Goal: Transaction & Acquisition: Purchase product/service

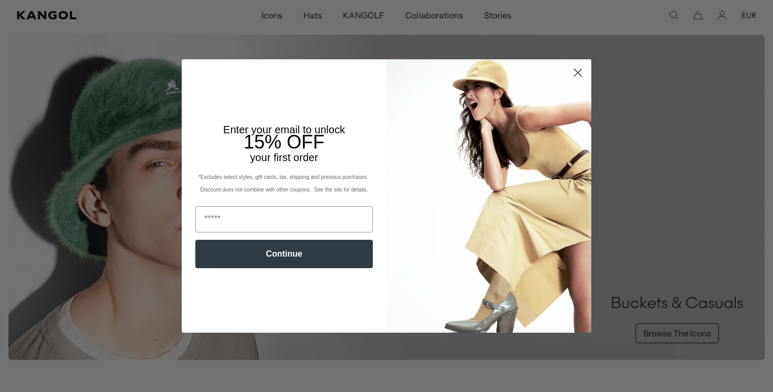
click at [98, 203] on div "Close dialog Enter your email to unlock 15% OFF your first order *Excludes sele…" at bounding box center [386, 196] width 773 height 392
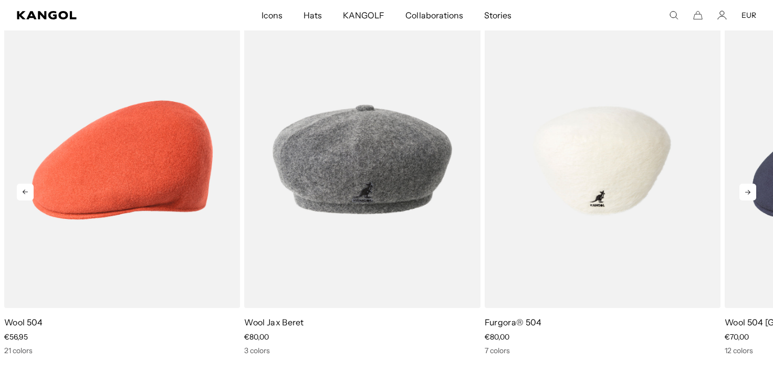
scroll to position [0, 216]
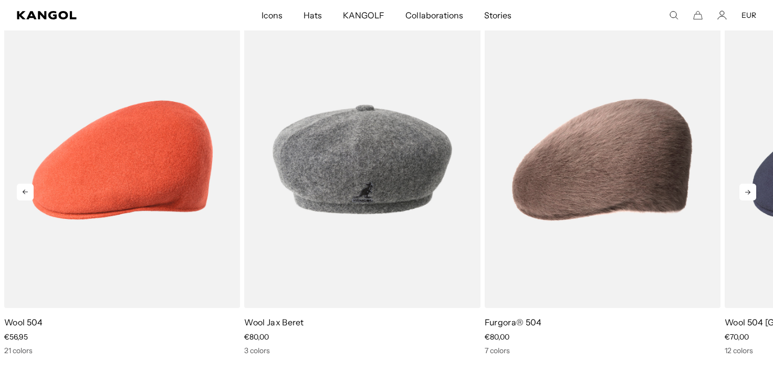
click at [752, 196] on icon at bounding box center [748, 192] width 17 height 17
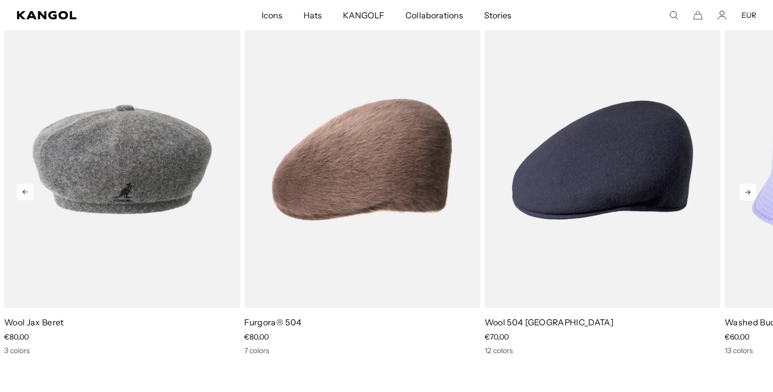
scroll to position [0, 0]
click at [752, 196] on icon at bounding box center [748, 192] width 17 height 17
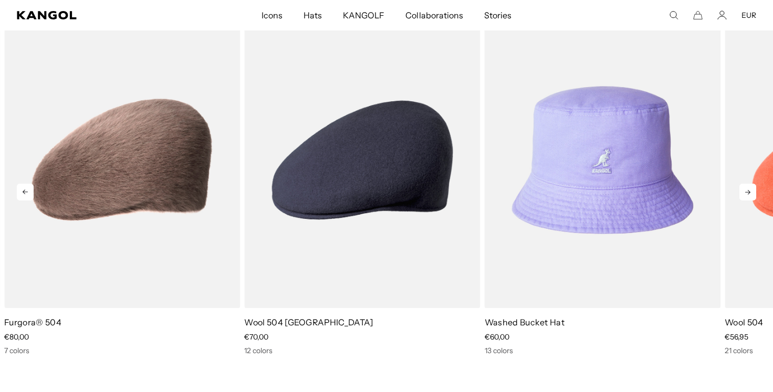
click at [752, 196] on icon at bounding box center [748, 192] width 17 height 17
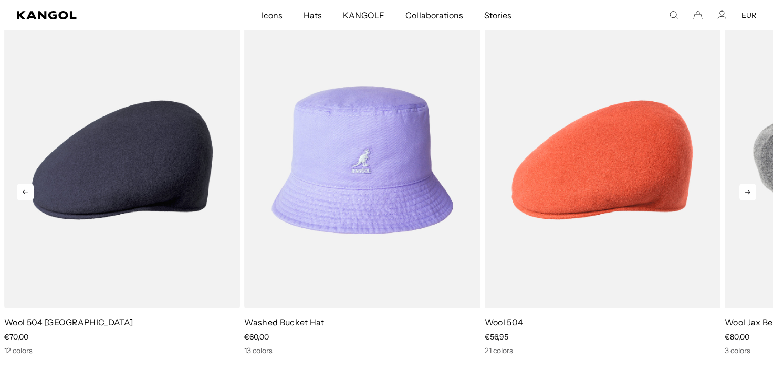
click at [752, 193] on icon at bounding box center [748, 192] width 17 height 17
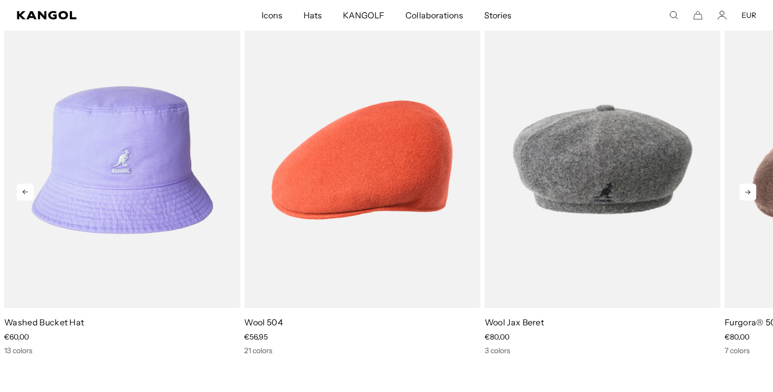
click at [752, 193] on icon at bounding box center [748, 192] width 17 height 17
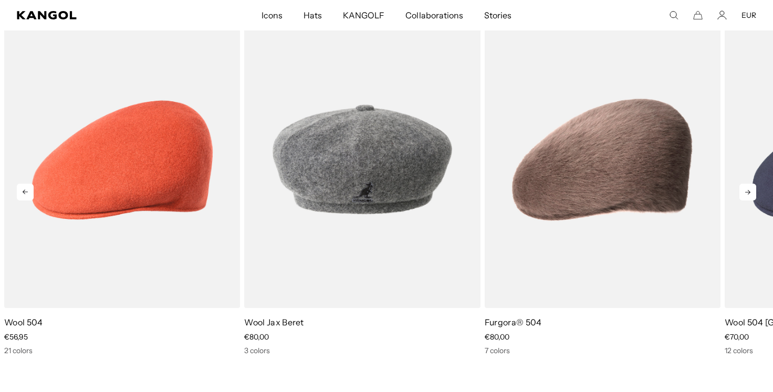
click at [752, 193] on icon at bounding box center [748, 192] width 17 height 17
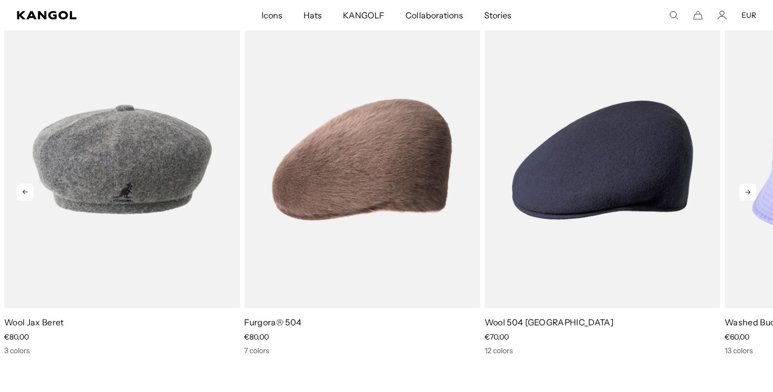
scroll to position [0, 216]
click at [752, 193] on icon at bounding box center [748, 192] width 17 height 17
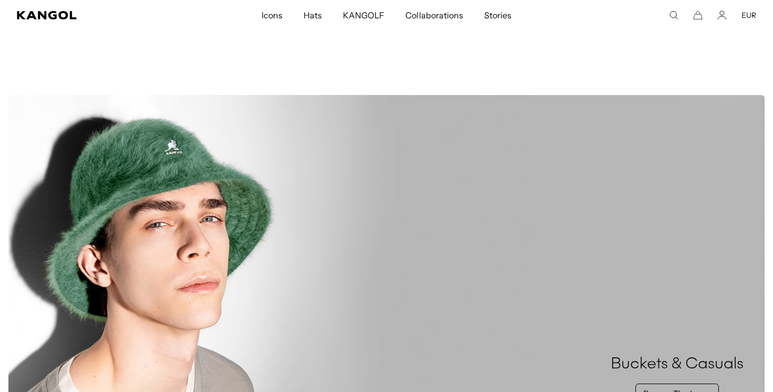
scroll to position [191, 0]
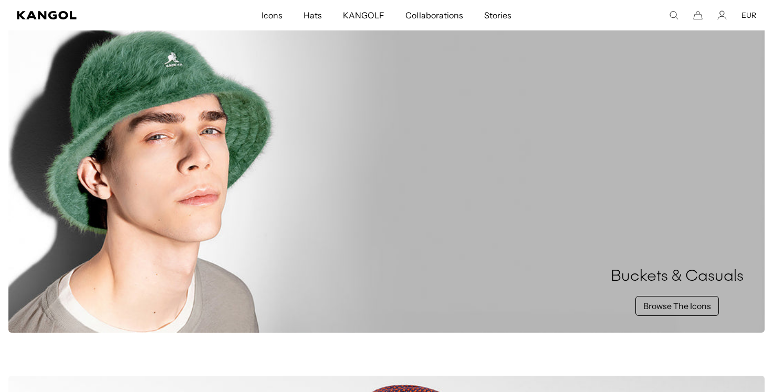
click at [207, 170] on div "Buckets & Casuals Browse The Icons" at bounding box center [386, 170] width 757 height 326
click at [676, 305] on link "Browse The Icons" at bounding box center [678, 306] width 84 height 20
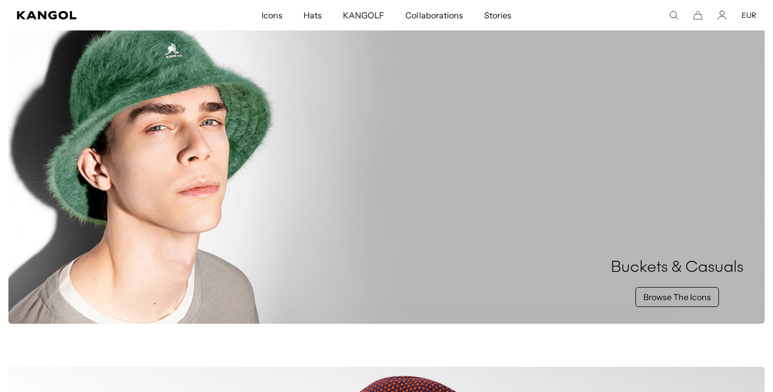
scroll to position [0, 0]
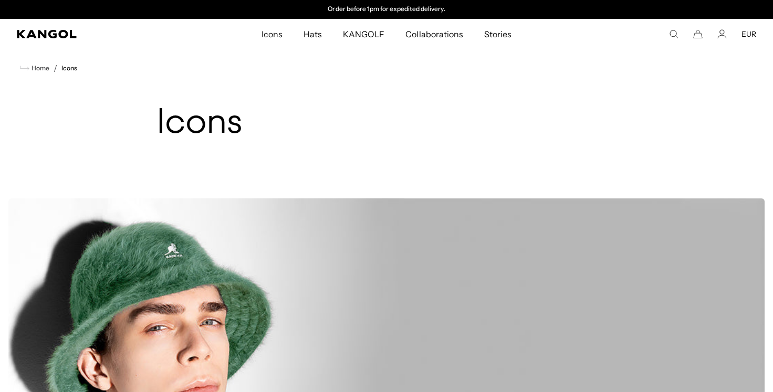
click at [280, 149] on div "Icons" at bounding box center [387, 147] width 486 height 86
click at [275, 276] on div "Buckets & Casuals Browse The Icons" at bounding box center [386, 362] width 757 height 326
click at [199, 0] on div "Free Shipping on orders $79+ to the Continental US Free Shipping on orders $79+…" at bounding box center [386, 9] width 773 height 19
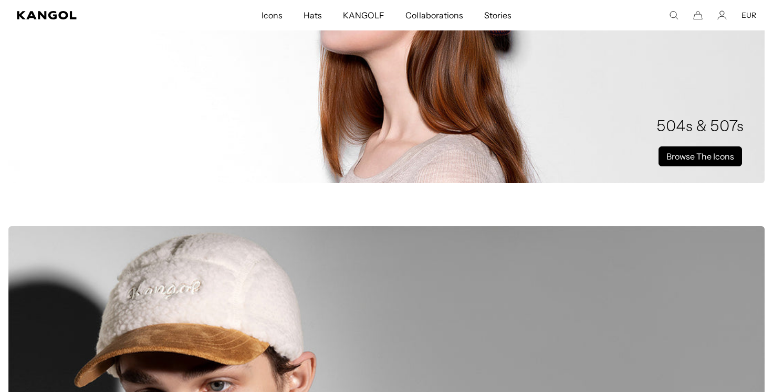
click at [687, 150] on link "Browse The Icons" at bounding box center [701, 157] width 84 height 20
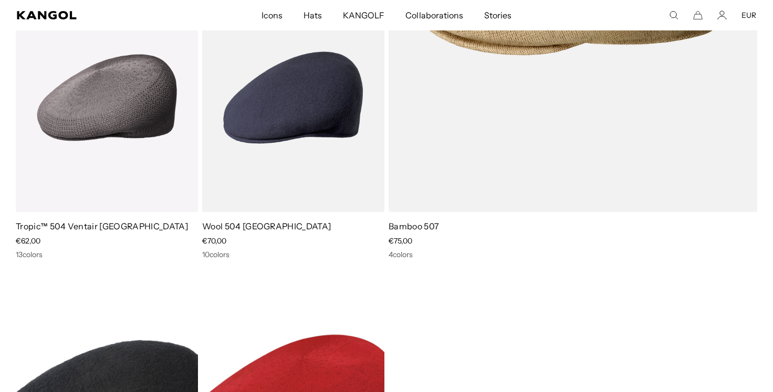
scroll to position [1826, 0]
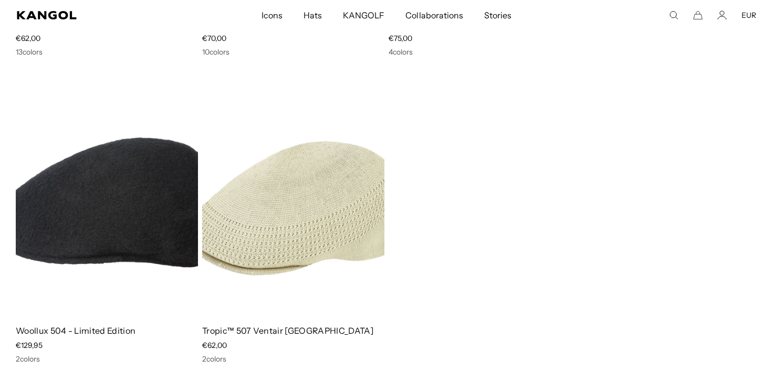
click at [314, 159] on img at bounding box center [293, 202] width 182 height 229
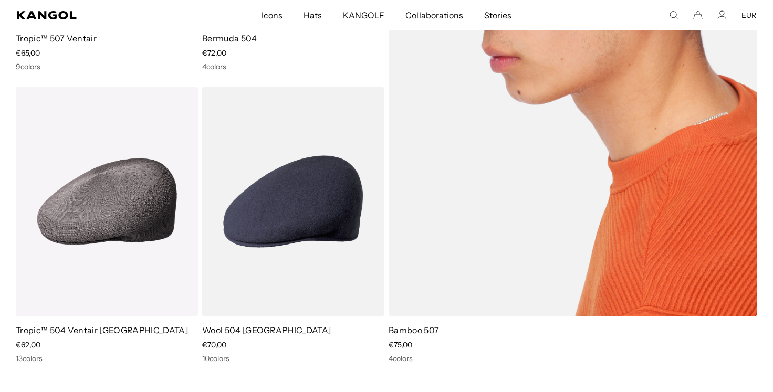
scroll to position [1520, 0]
click at [545, 171] on img at bounding box center [573, 55] width 369 height 521
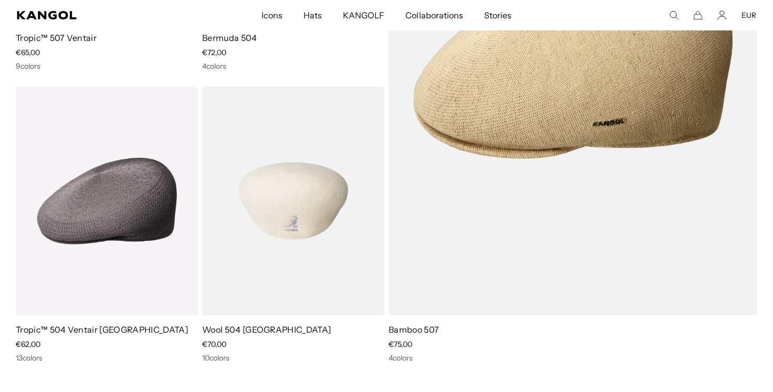
scroll to position [0, 216]
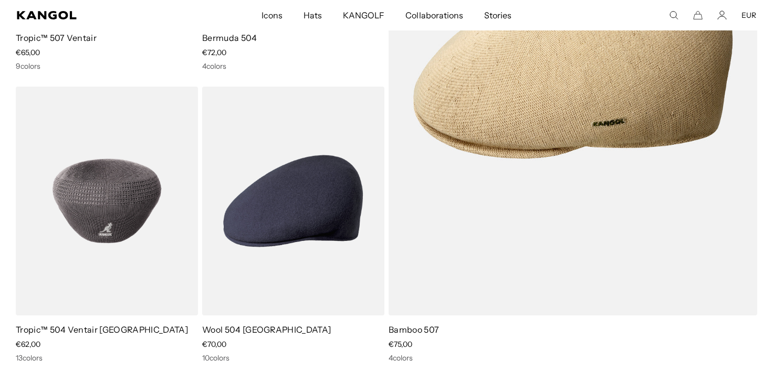
click at [134, 239] on img at bounding box center [107, 201] width 182 height 229
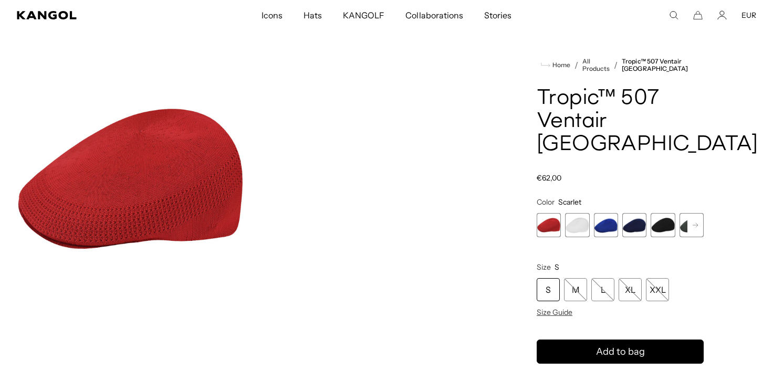
scroll to position [61, 0]
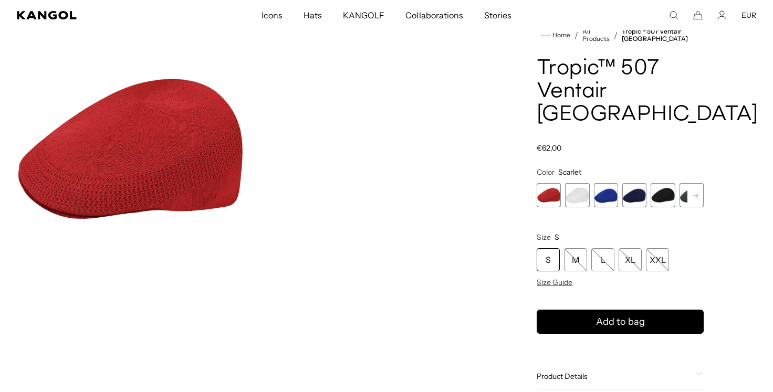
click at [579, 183] on span "2 of 7" at bounding box center [577, 195] width 24 height 24
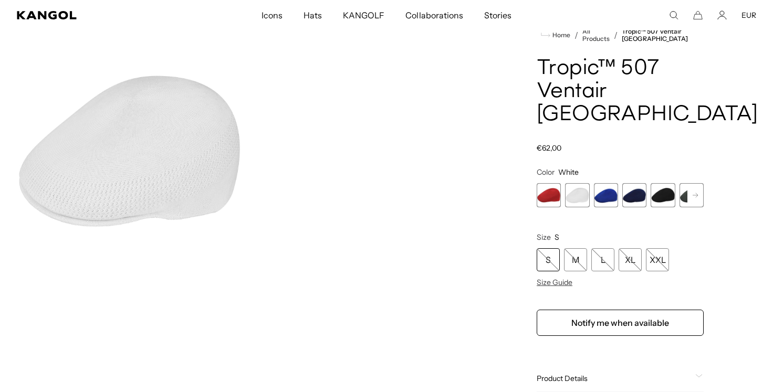
click at [607, 183] on span "3 of 7" at bounding box center [606, 195] width 24 height 24
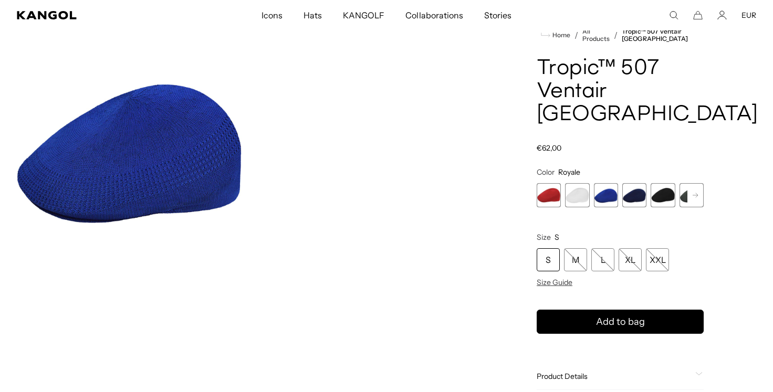
click at [646, 183] on span "4 of 7" at bounding box center [635, 195] width 24 height 24
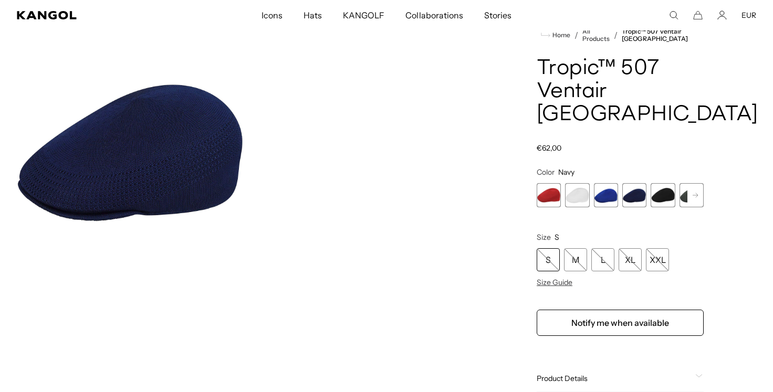
click at [675, 183] on span "5 of 7" at bounding box center [663, 195] width 24 height 24
click at [703, 187] on button "Next" at bounding box center [695, 195] width 17 height 17
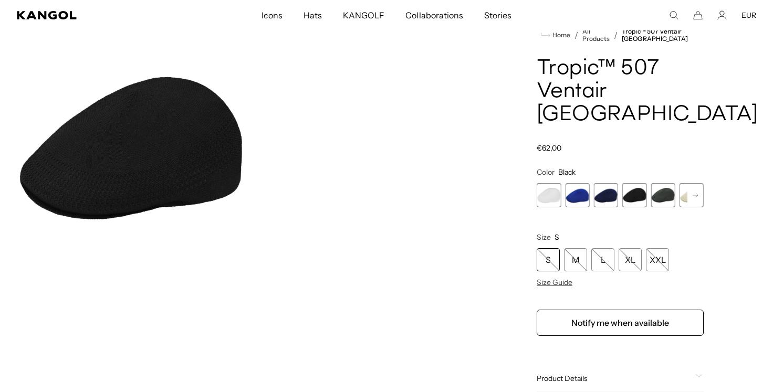
click at [697, 183] on div "Previous Next Scarlet Variant sold out or unavailable White Variant sold out or…" at bounding box center [620, 195] width 167 height 24
click at [695, 183] on span "7 of 7" at bounding box center [692, 195] width 24 height 24
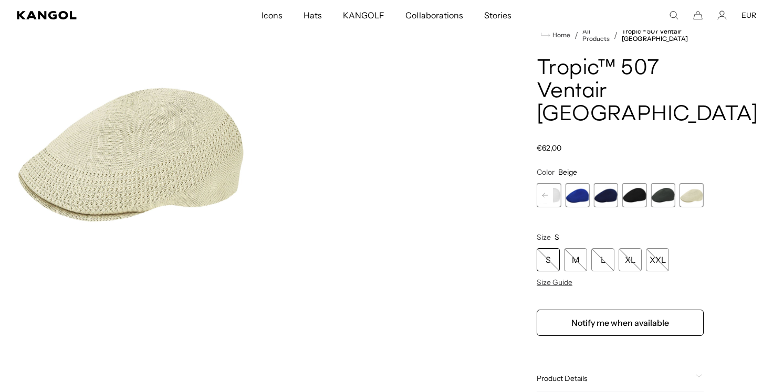
click at [667, 183] on span "6 of 7" at bounding box center [663, 195] width 24 height 24
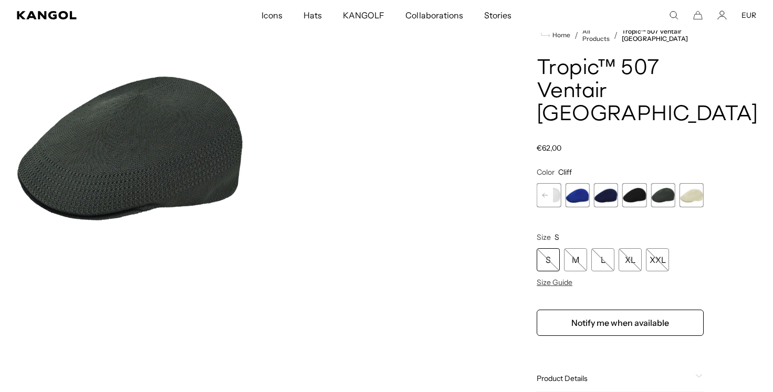
click at [635, 183] on span "5 of 7" at bounding box center [635, 195] width 24 height 24
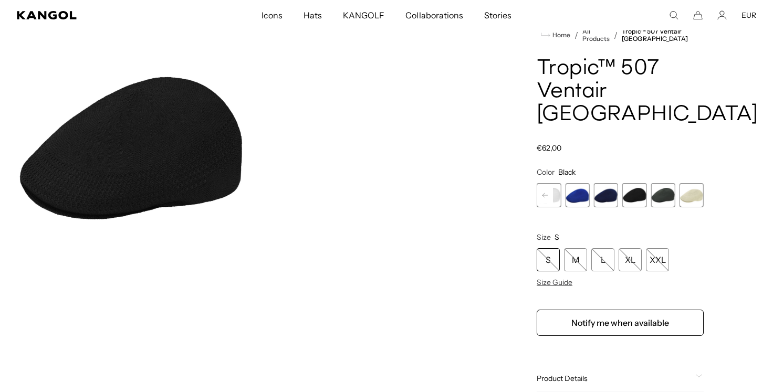
scroll to position [0, 216]
click at [606, 183] on span "4 of 7" at bounding box center [606, 195] width 24 height 24
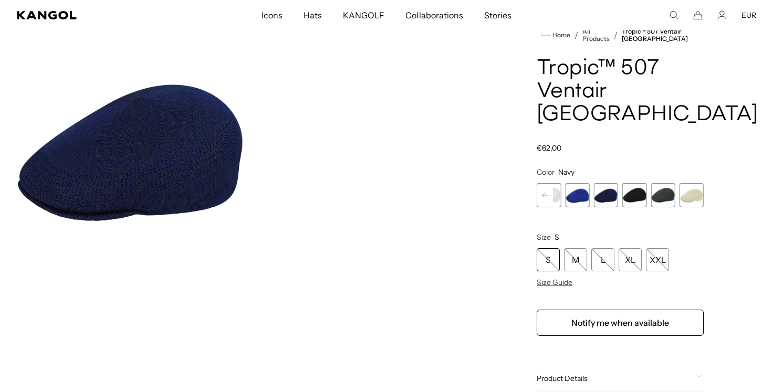
click at [573, 183] on span "3 of 7" at bounding box center [577, 195] width 24 height 24
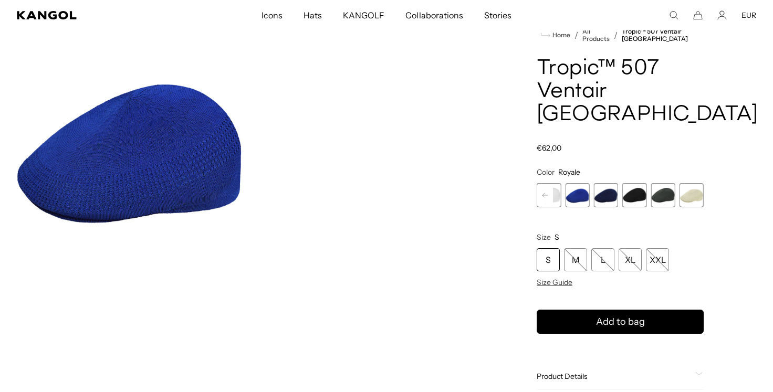
click at [552, 188] on rect at bounding box center [545, 196] width 16 height 16
click at [583, 183] on span "2 of 7" at bounding box center [577, 195] width 24 height 24
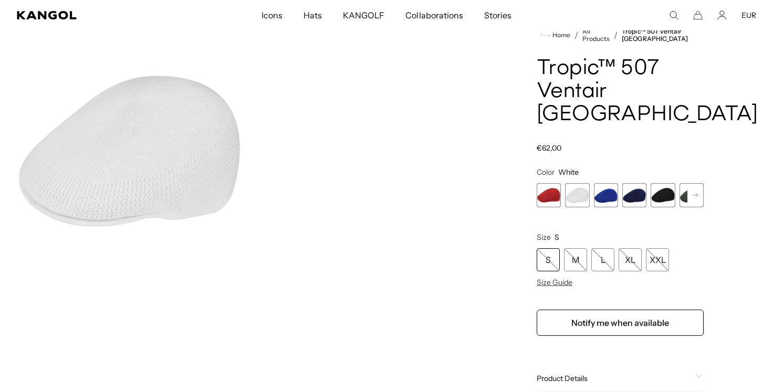
click at [550, 183] on span "1 of 7" at bounding box center [549, 195] width 24 height 24
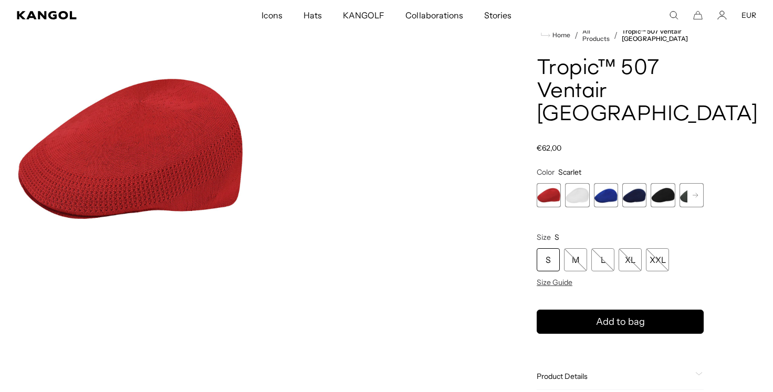
click at [661, 183] on span "5 of 7" at bounding box center [663, 195] width 24 height 24
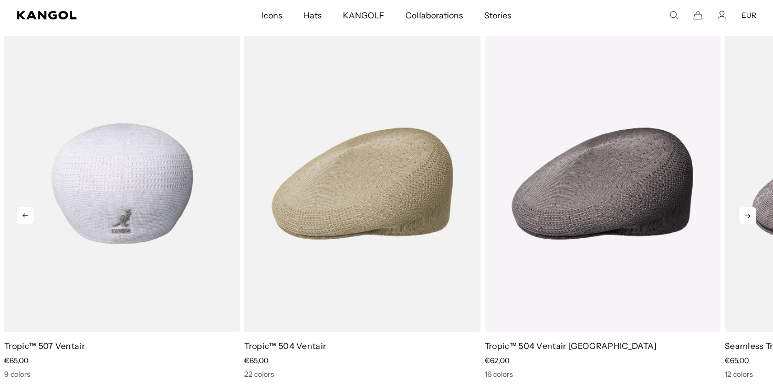
click at [187, 188] on img "1 of 5" at bounding box center [122, 184] width 236 height 296
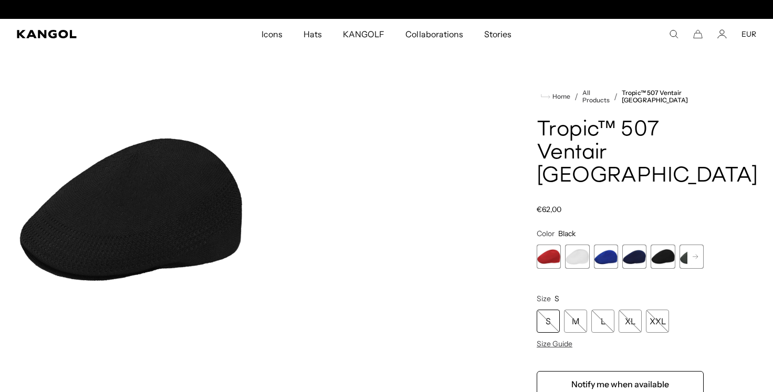
scroll to position [0, 216]
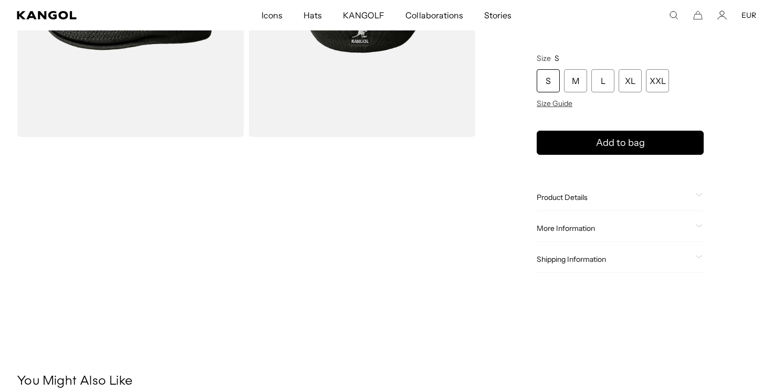
scroll to position [271, 0]
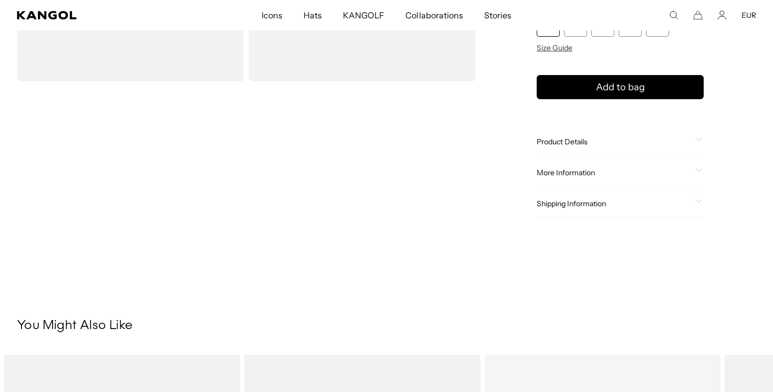
click at [623, 130] on div "Product Details The Tropic ™ 507 Ventair is a modern & sleek cap shape with cur…" at bounding box center [620, 142] width 167 height 27
click at [616, 132] on div "Product Details The Tropic ™ 507 Ventair is a modern & sleek cap shape with cur…" at bounding box center [620, 142] width 167 height 27
click at [596, 142] on span "Product Details" at bounding box center [614, 141] width 154 height 9
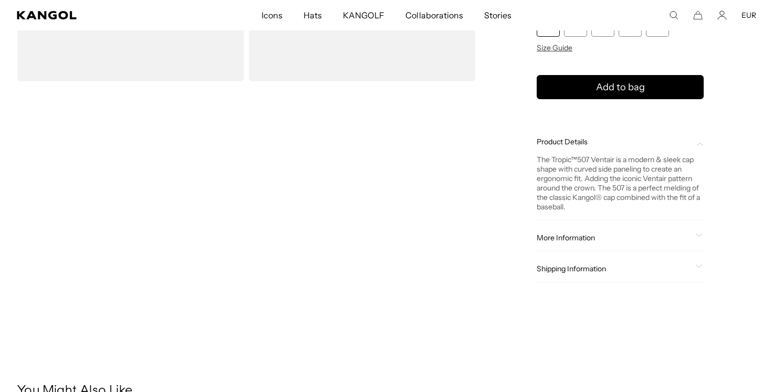
scroll to position [0, 216]
click at [570, 237] on span "More Information" at bounding box center [614, 237] width 154 height 9
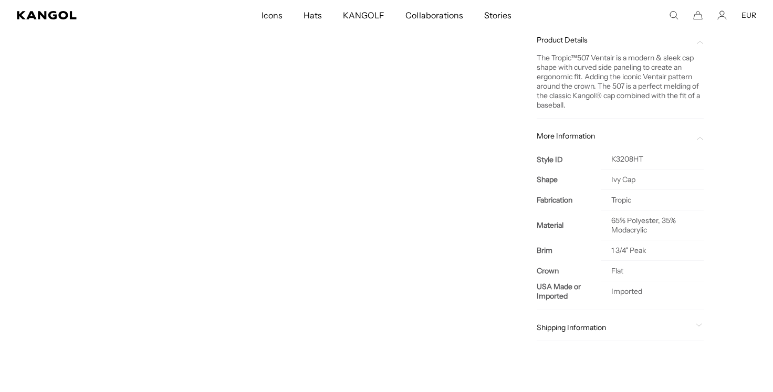
scroll to position [0, 0]
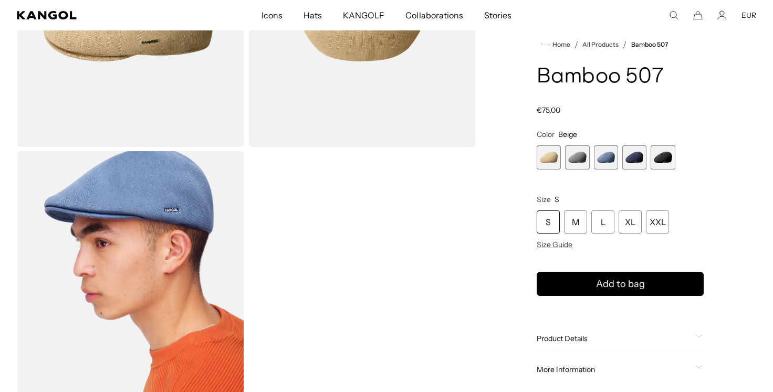
scroll to position [335, 0]
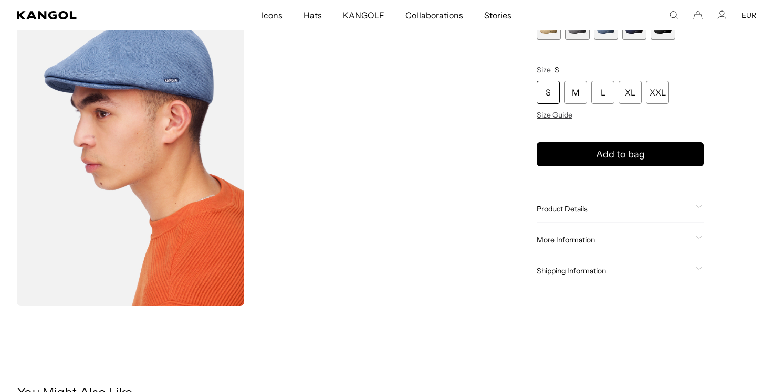
click at [583, 205] on span "Product Details" at bounding box center [614, 209] width 154 height 9
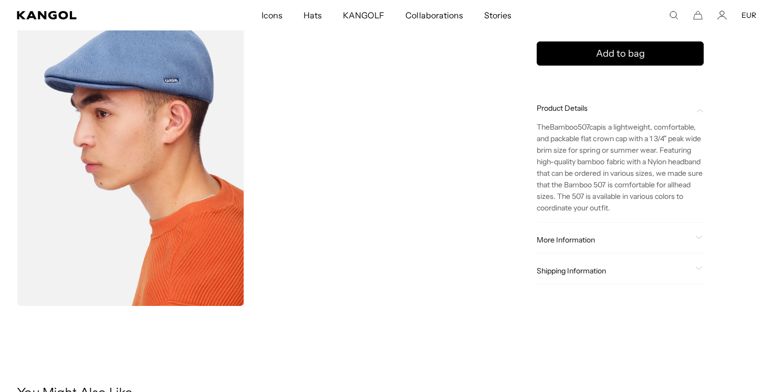
scroll to position [0, 216]
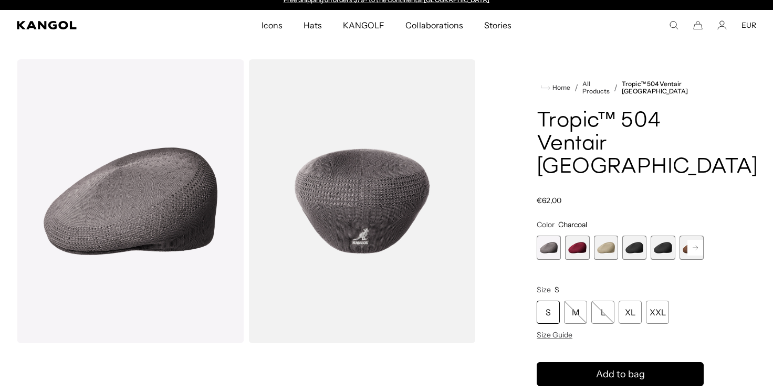
scroll to position [9, 0]
click at [584, 143] on h1 "Tropic™ 504 Ventair [GEOGRAPHIC_DATA]" at bounding box center [620, 144] width 167 height 69
click at [679, 25] on icon "Search here" at bounding box center [673, 24] width 9 height 9
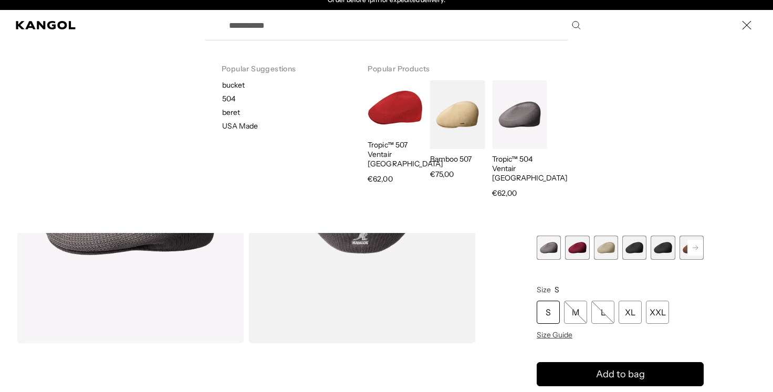
paste input "*******"
type input "*******"
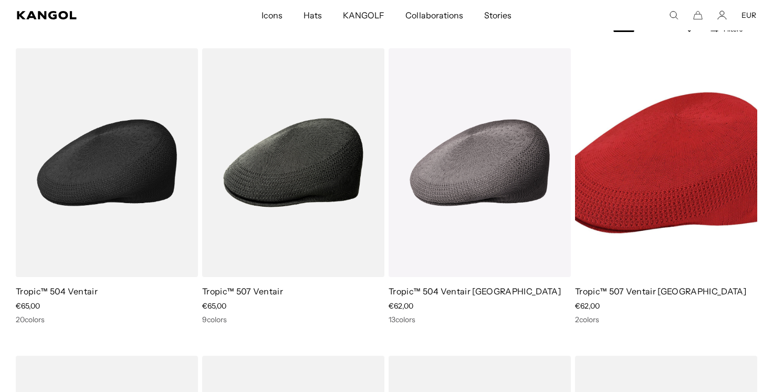
scroll to position [0, 216]
click at [101, 215] on img at bounding box center [107, 162] width 182 height 229
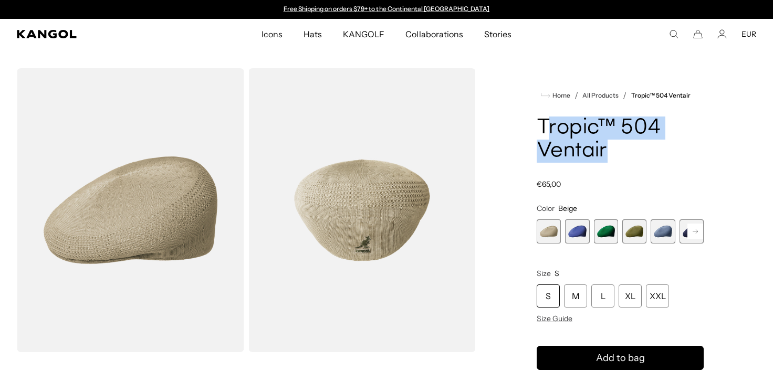
click at [643, 171] on div "Tropic™ 504 Ventair Regular price €65,00 Regular price Sale price €65,00" at bounding box center [620, 153] width 167 height 73
drag, startPoint x: 536, startPoint y: 123, endPoint x: 643, endPoint y: 165, distance: 114.6
click at [643, 165] on div "Home / All Products / Tropic™ 504 Ventair Tropic™ 504 Ventair Regular price €65…" at bounding box center [620, 354] width 272 height 573
